Goal: Purchase product/service

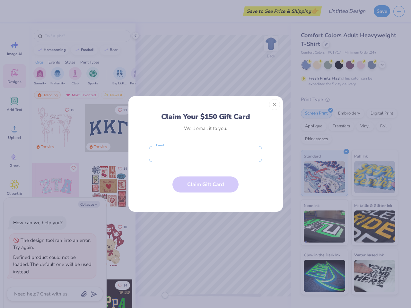
type textarea "x"
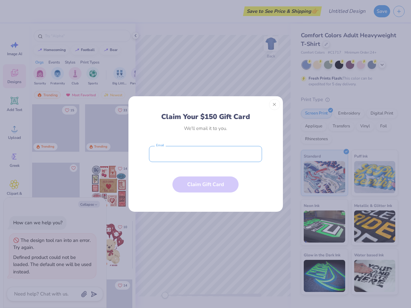
click at [205, 154] on input "email" at bounding box center [205, 154] width 113 height 16
click at [274, 105] on button "Close" at bounding box center [274, 104] width 11 height 11
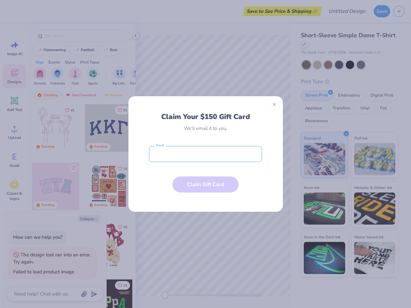
type textarea "x"
